Goal: Information Seeking & Learning: Learn about a topic

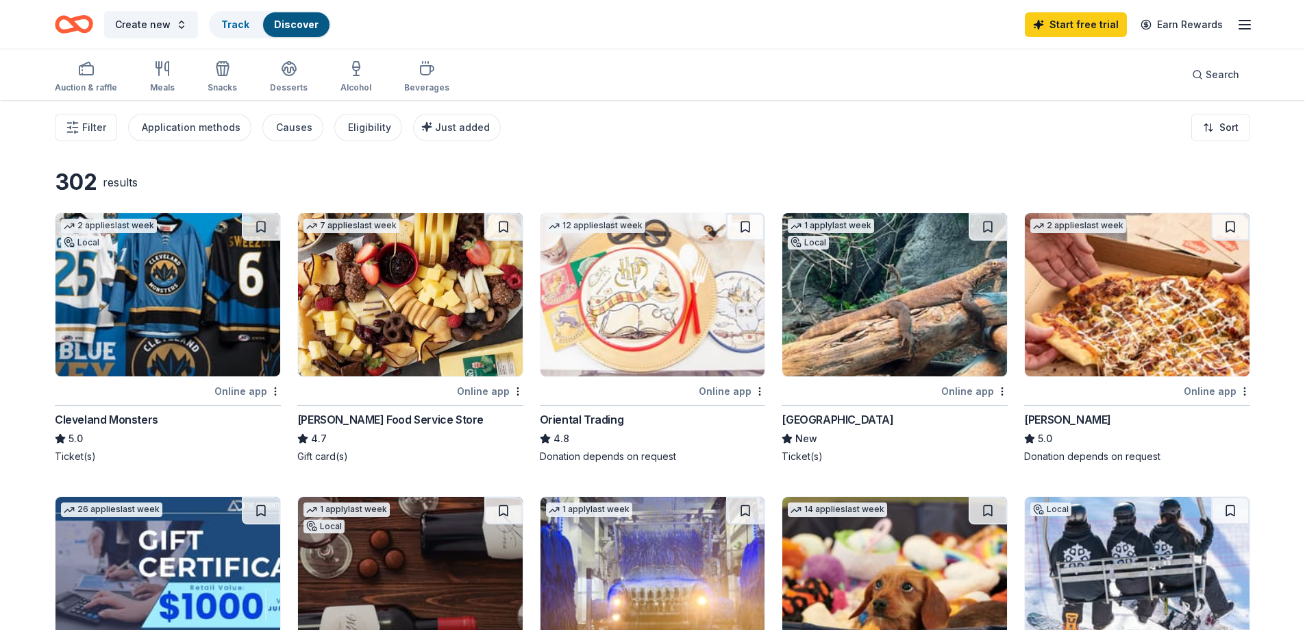
click at [871, 301] on img at bounding box center [894, 294] width 225 height 163
click at [402, 290] on img at bounding box center [410, 294] width 225 height 163
click at [78, 77] on div "Auction & raffle" at bounding box center [86, 76] width 62 height 33
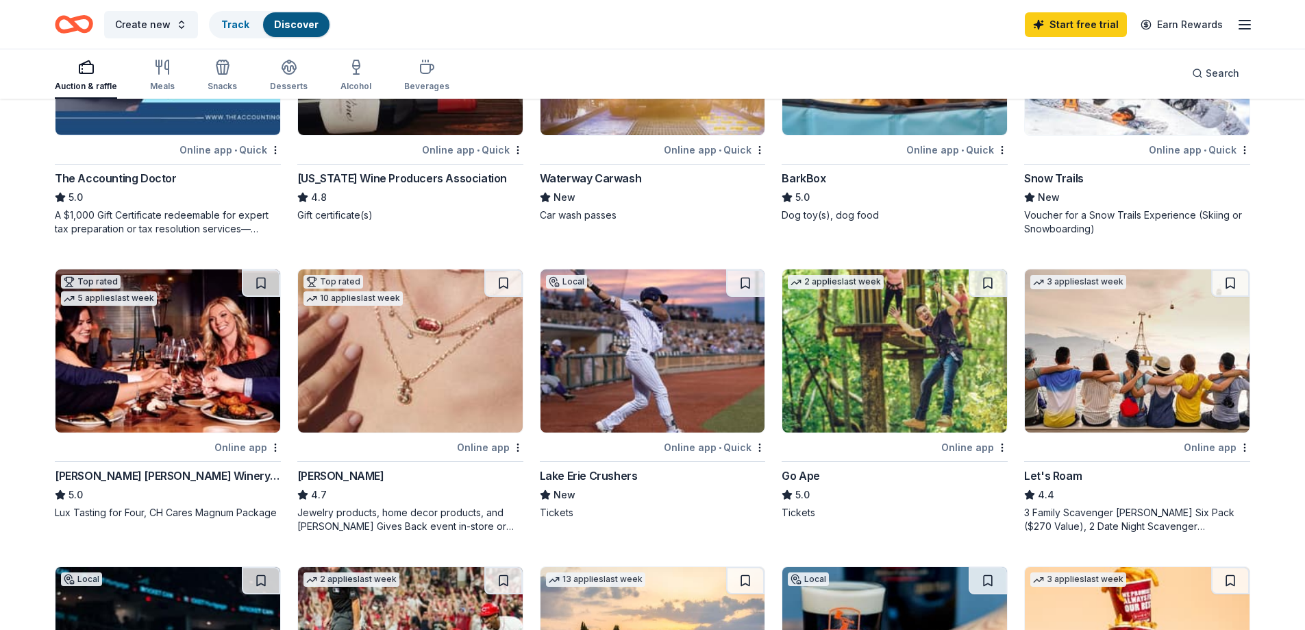
scroll to position [548, 0]
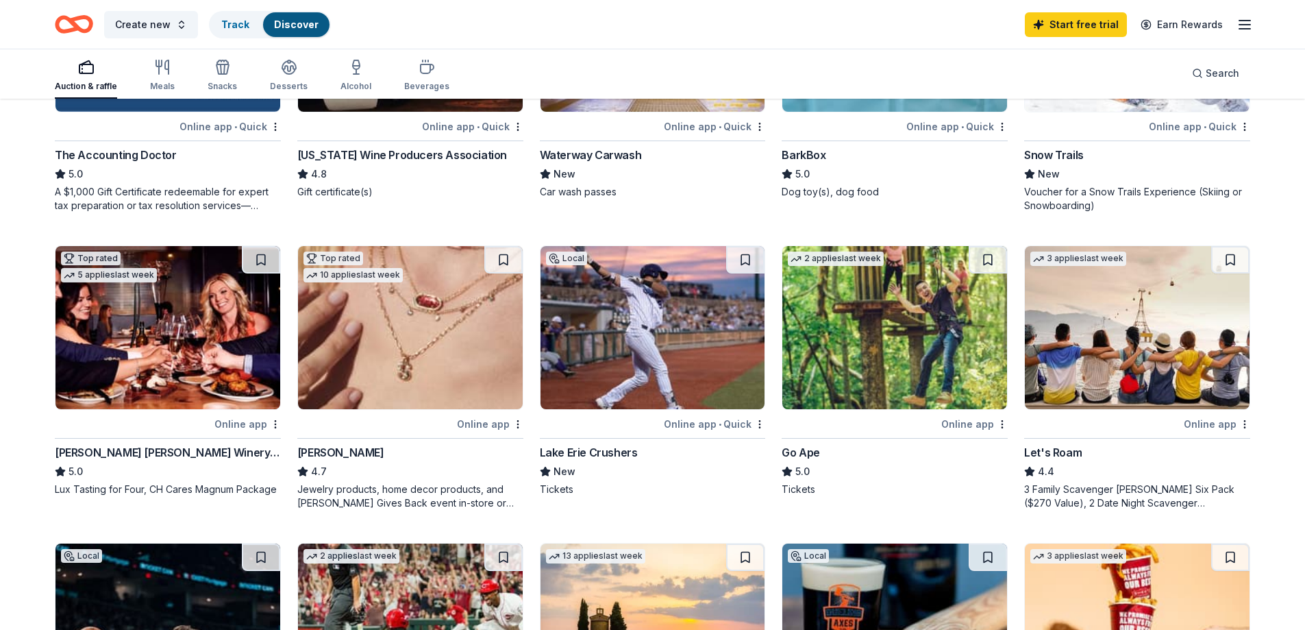
click at [388, 338] on img at bounding box center [410, 327] width 225 height 163
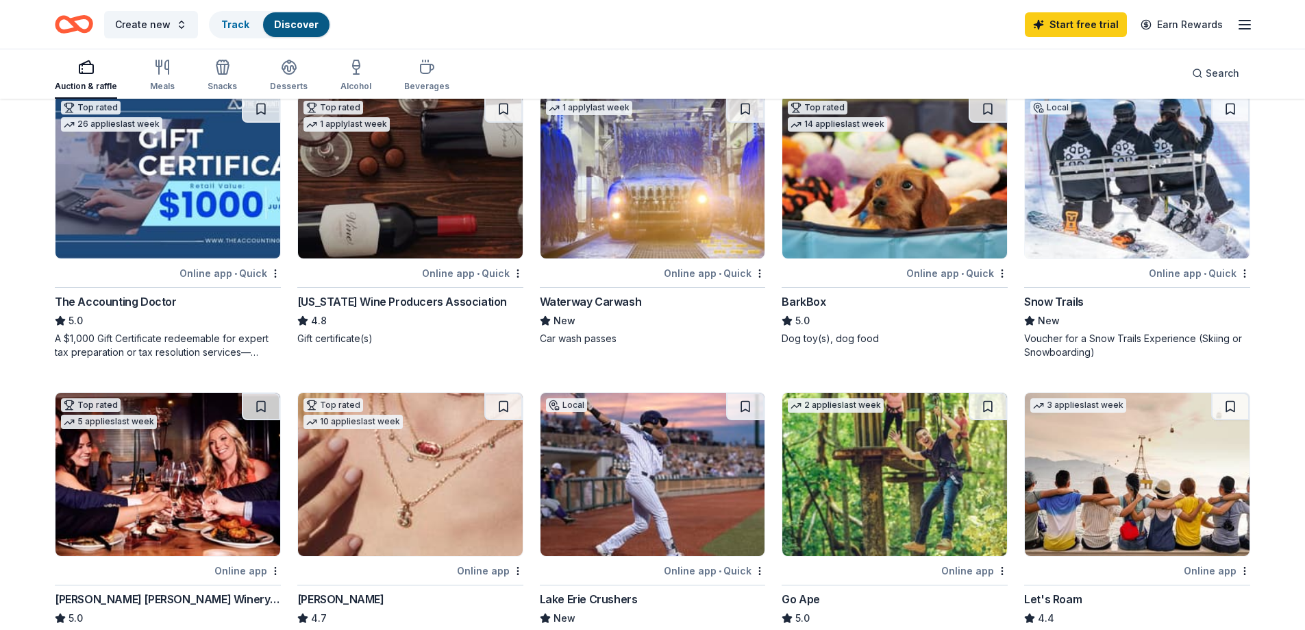
scroll to position [343, 0]
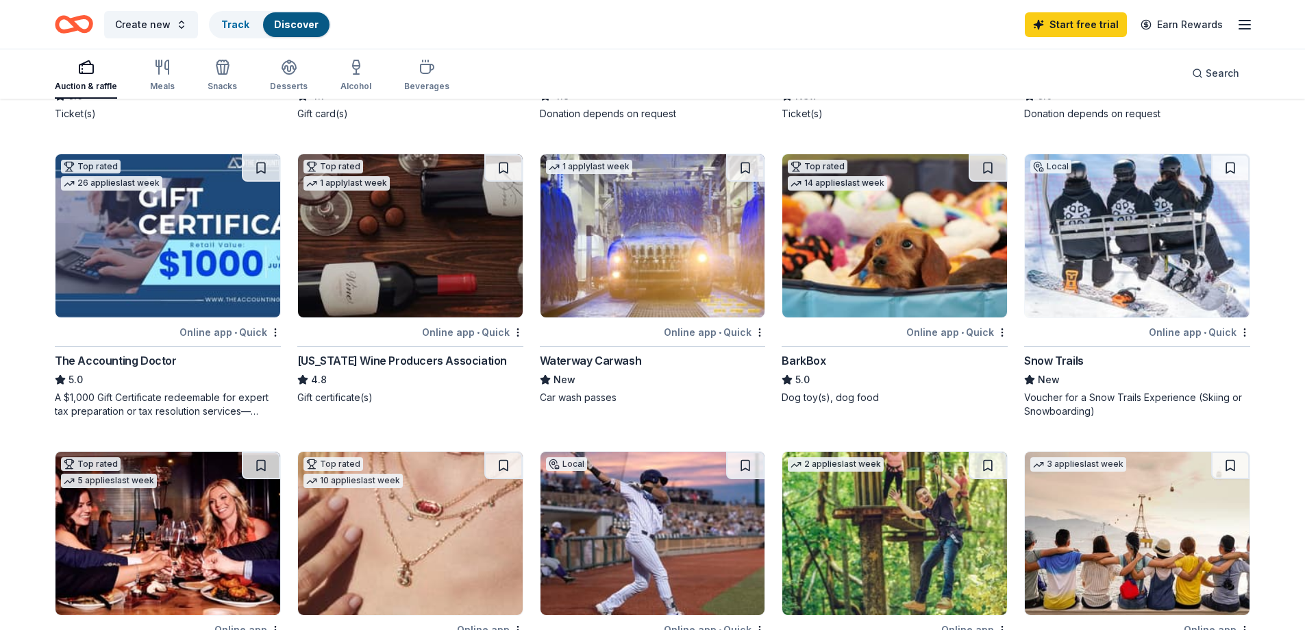
click at [877, 224] on img at bounding box center [894, 235] width 225 height 163
click at [1244, 26] on icon "button" at bounding box center [1244, 24] width 16 height 16
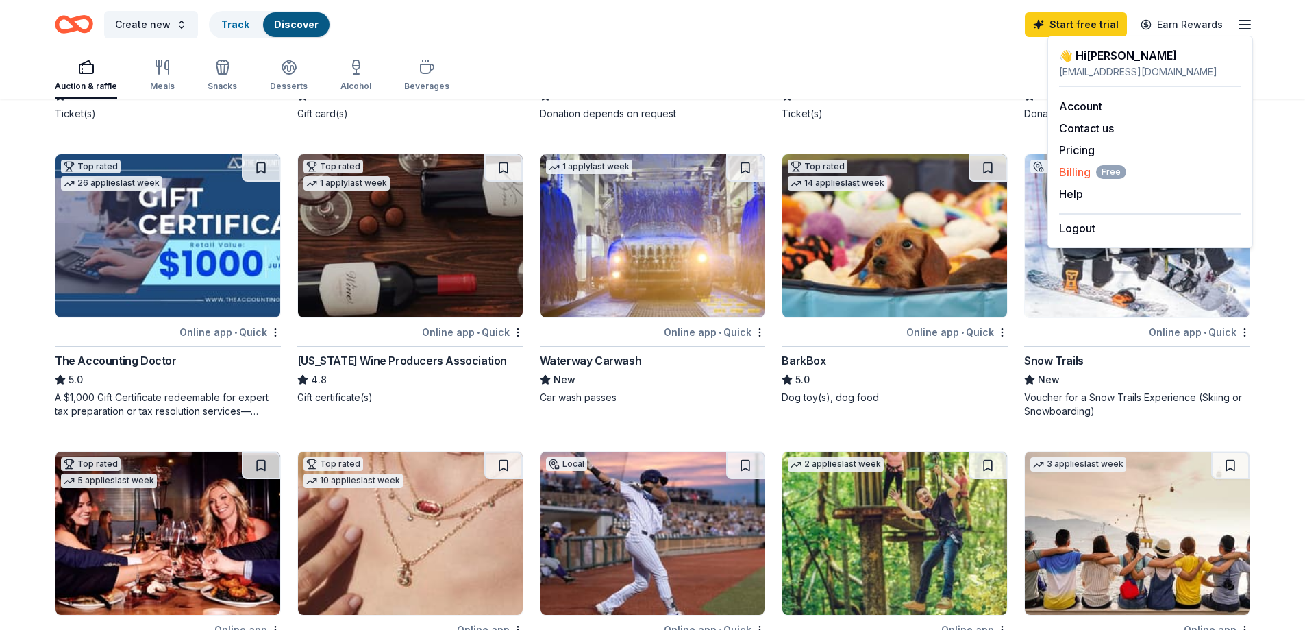
click at [1079, 173] on span "Billing Free" at bounding box center [1092, 172] width 67 height 16
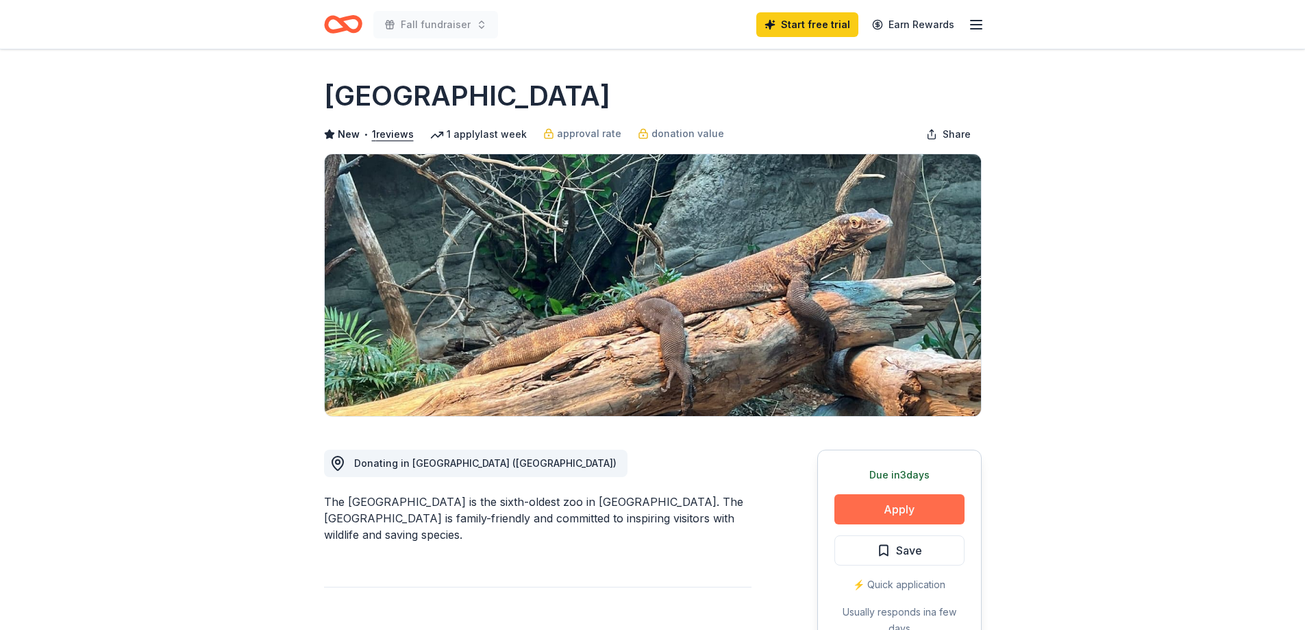
click at [919, 512] on button "Apply" at bounding box center [899, 509] width 130 height 30
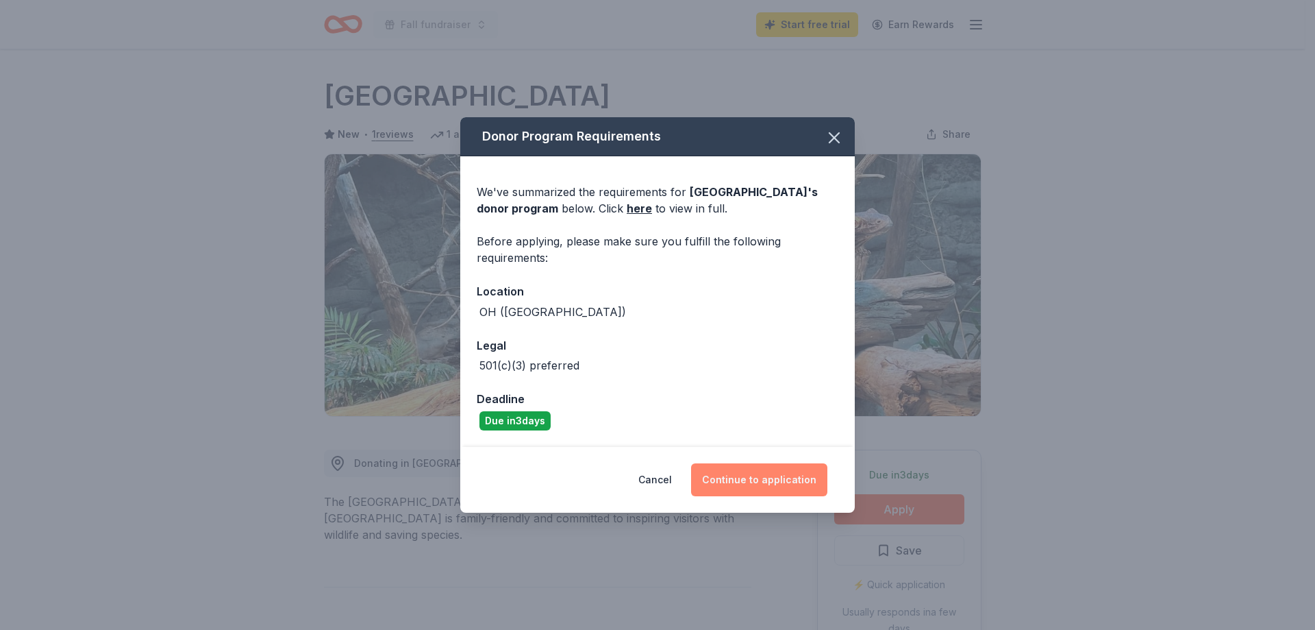
click at [752, 482] on button "Continue to application" at bounding box center [759, 479] width 136 height 33
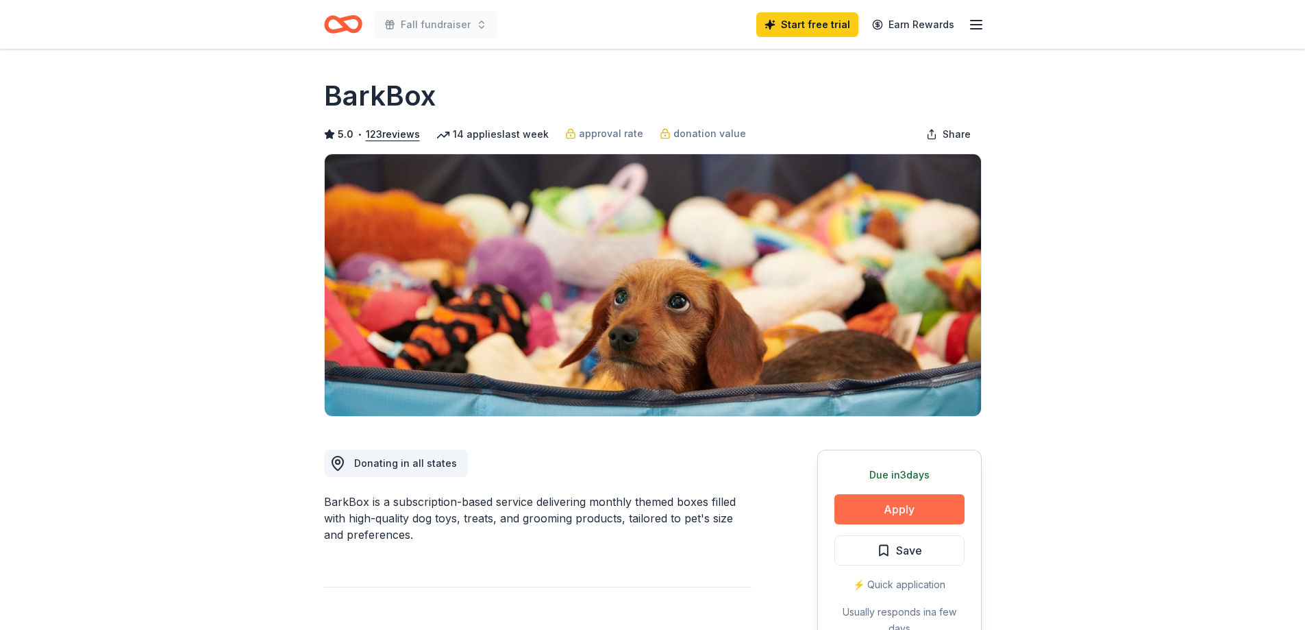
click at [885, 510] on button "Apply" at bounding box center [899, 509] width 130 height 30
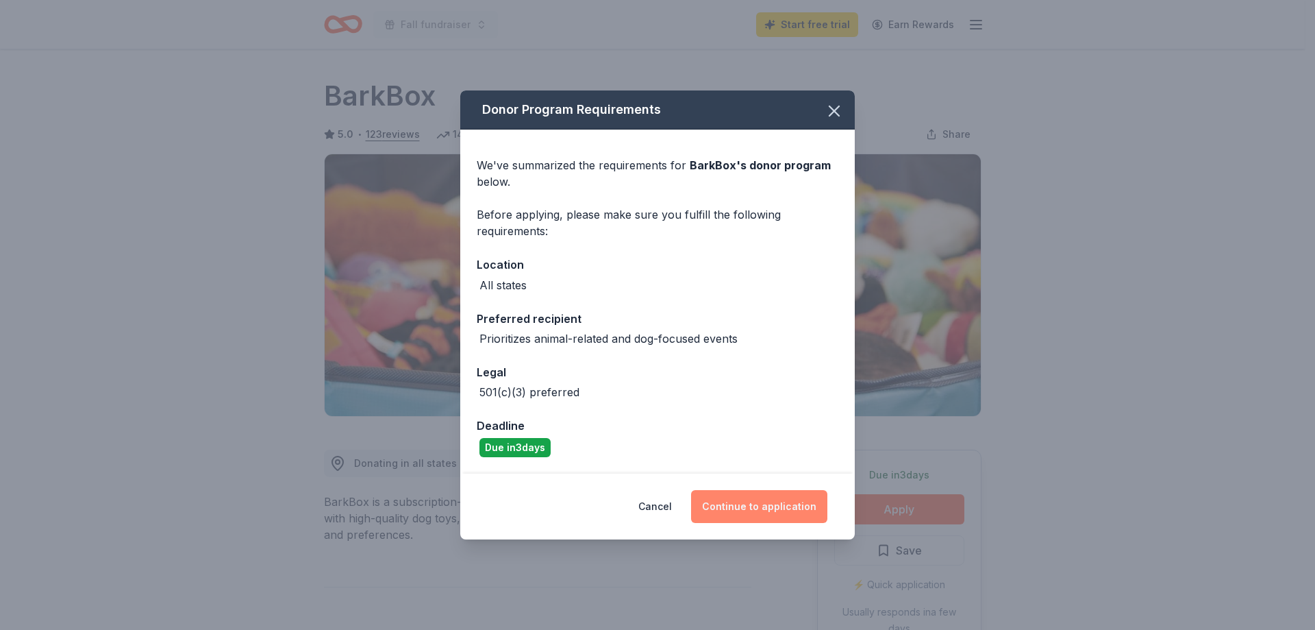
click at [770, 511] on button "Continue to application" at bounding box center [759, 506] width 136 height 33
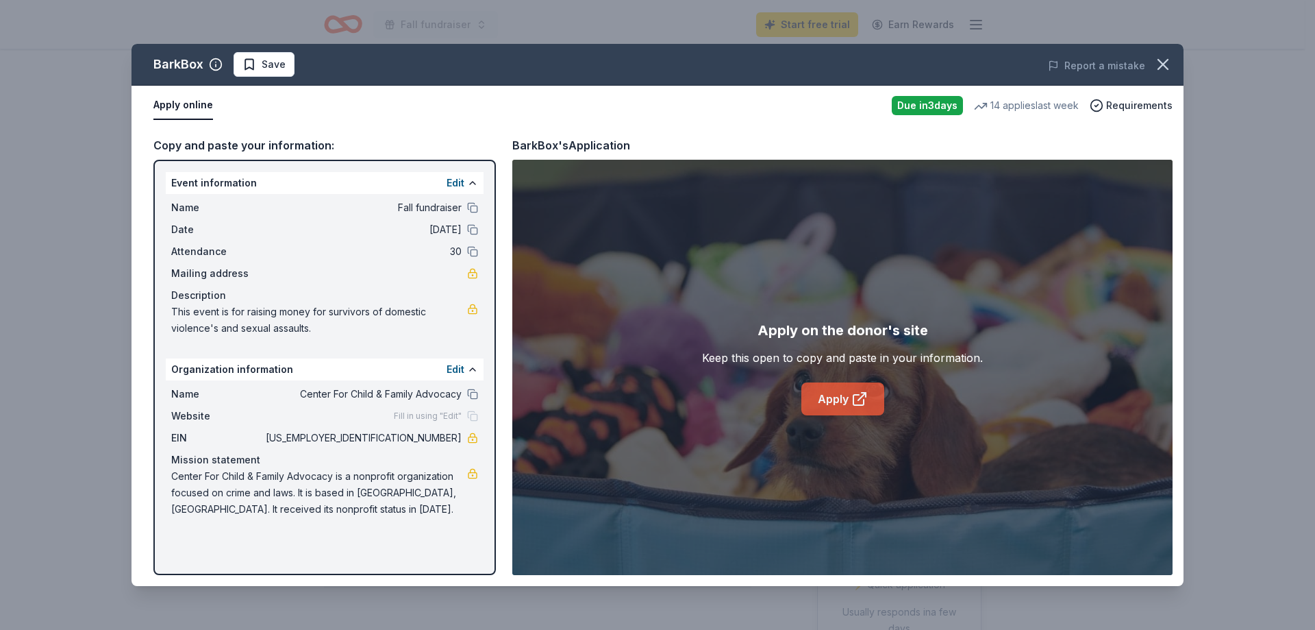
click at [831, 395] on link "Apply" at bounding box center [842, 398] width 83 height 33
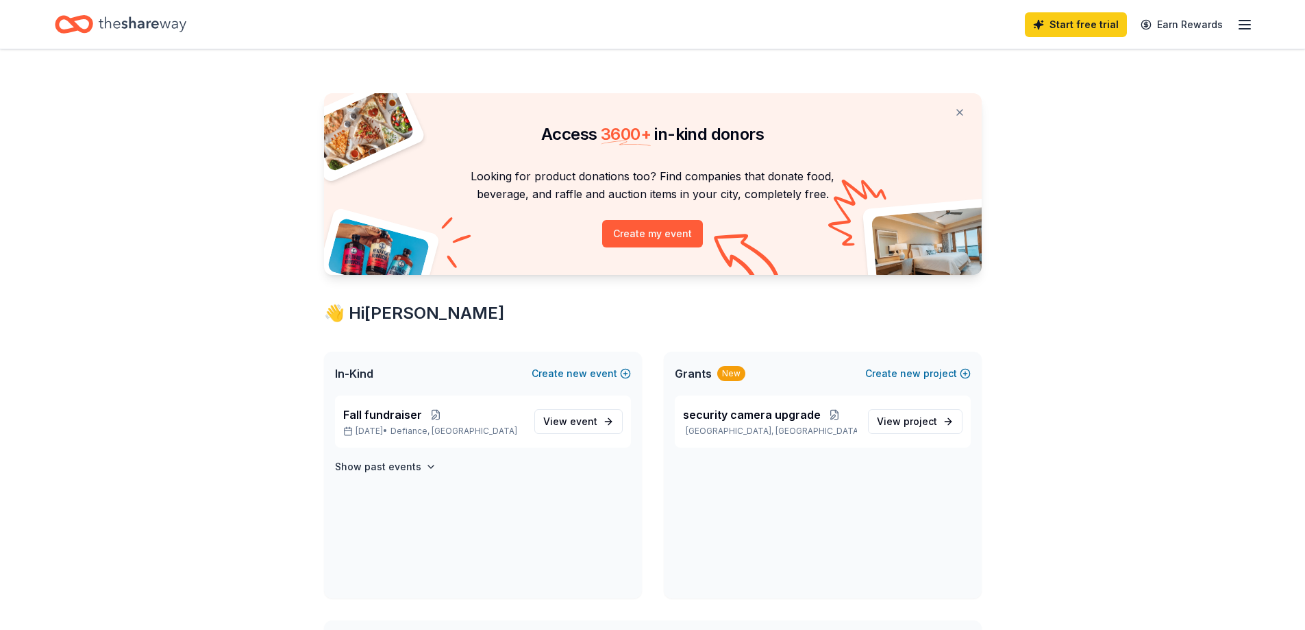
click at [1238, 23] on icon "button" at bounding box center [1244, 24] width 16 height 16
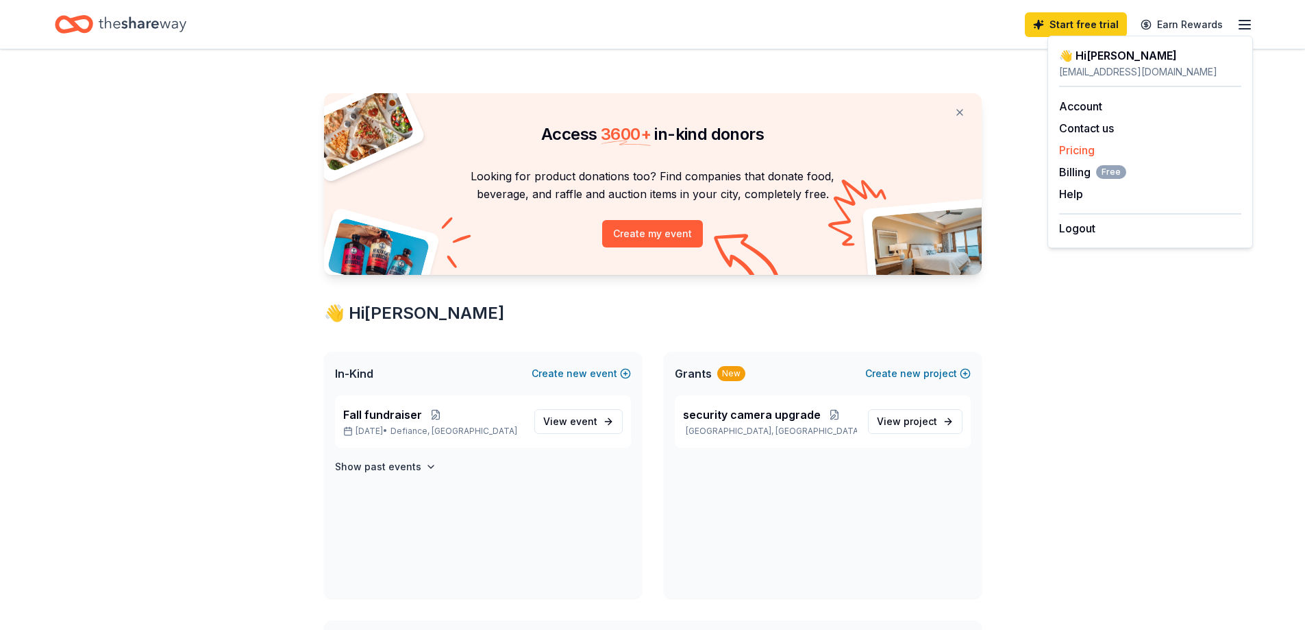
click at [1072, 146] on link "Pricing" at bounding box center [1077, 150] width 36 height 14
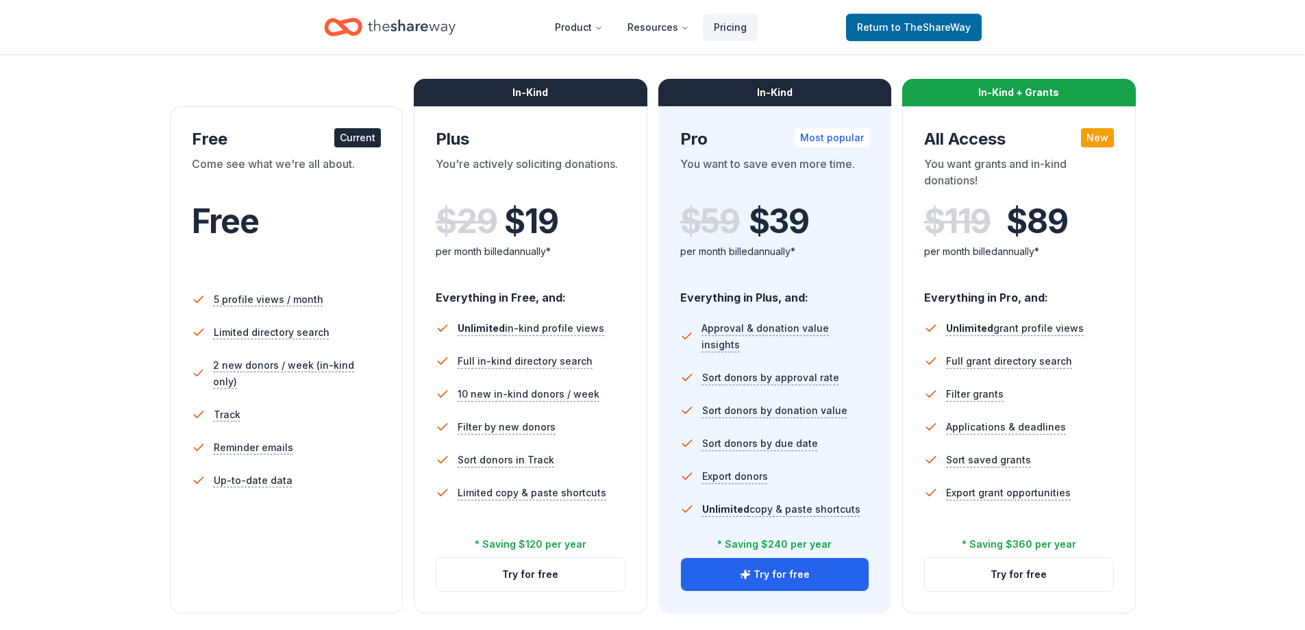
scroll to position [69, 0]
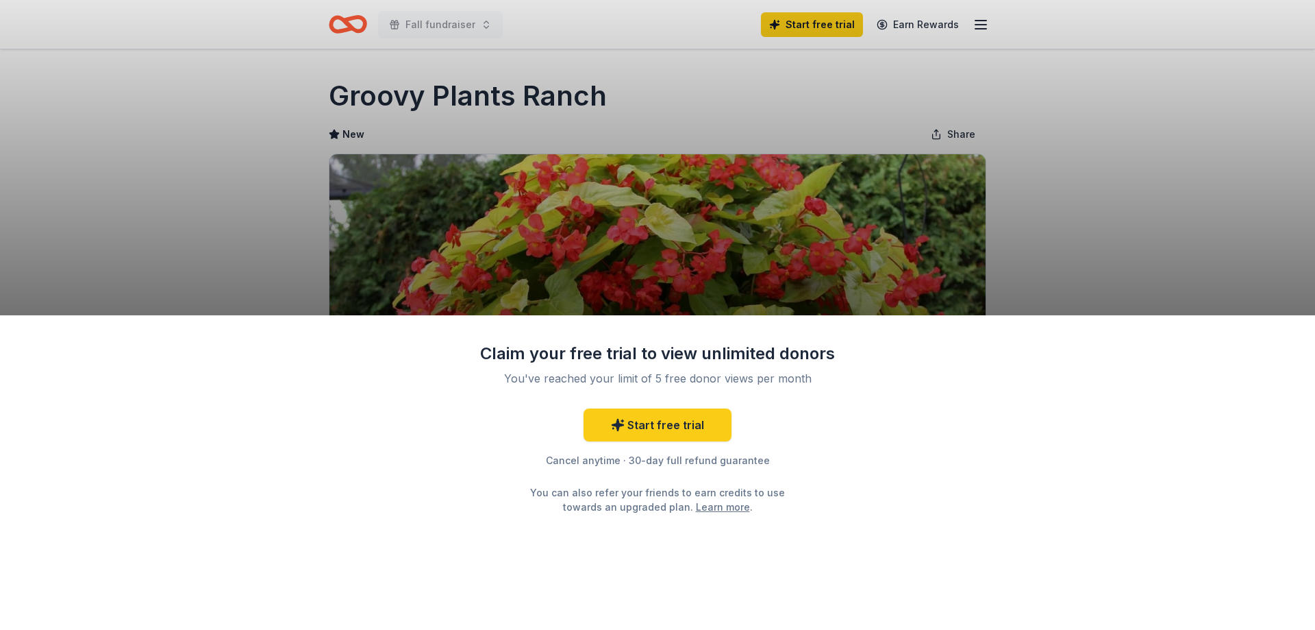
click at [1139, 245] on div "Claim your free trial to view unlimited donors You've reached your limit of 5 f…" at bounding box center [657, 315] width 1315 height 630
click at [814, 121] on div "Claim your free trial to view unlimited donors You've reached your limit of 5 f…" at bounding box center [657, 315] width 1315 height 630
click at [263, 189] on div "Claim your free trial to view unlimited donors You've reached your limit of 5 f…" at bounding box center [657, 315] width 1315 height 630
click at [270, 184] on div "Claim your free trial to view unlimited donors You've reached your limit of 5 f…" at bounding box center [657, 315] width 1315 height 630
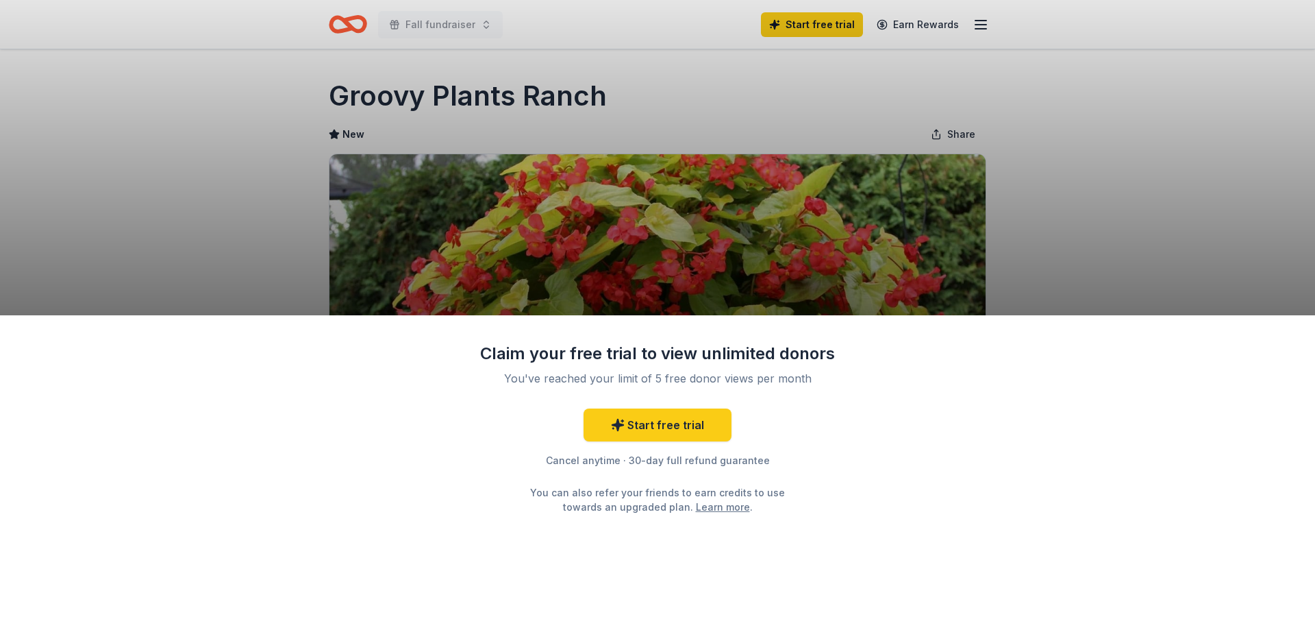
click at [696, 507] on link "Learn more" at bounding box center [723, 506] width 54 height 14
